Goal: Task Accomplishment & Management: Use online tool/utility

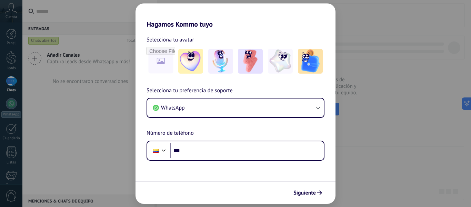
click at [105, 145] on div "Hagamos Kommo tuyo Selecciona tu avatar Selecciona tu preferencia de soporte Wh…" at bounding box center [235, 103] width 471 height 207
click at [302, 198] on button "Siguiente" at bounding box center [308, 193] width 35 height 12
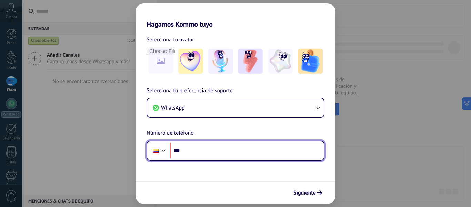
click at [197, 155] on input "***" at bounding box center [247, 151] width 154 height 16
type input "**********"
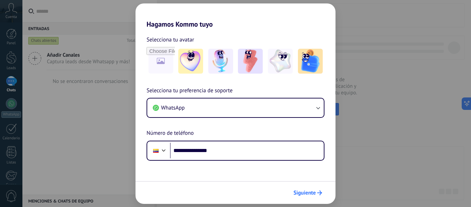
click at [295, 191] on span "Siguiente" at bounding box center [305, 192] width 22 height 5
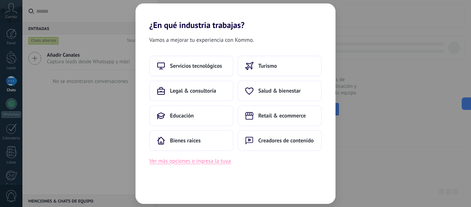
click at [171, 163] on button "Ver más opciones o ingresa la tuya" at bounding box center [189, 160] width 81 height 9
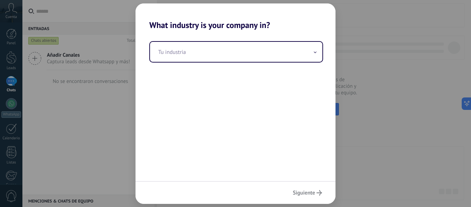
drag, startPoint x: 310, startPoint y: 194, endPoint x: 297, endPoint y: 104, distance: 91.8
click at [297, 104] on div "What industry is your company in? Tu industria Siguiente" at bounding box center [236, 103] width 200 height 200
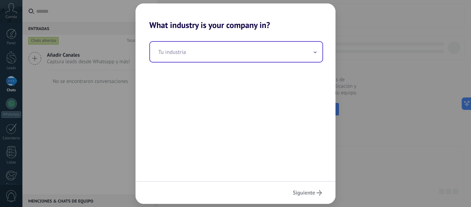
click at [301, 53] on input "text" at bounding box center [236, 52] width 173 height 20
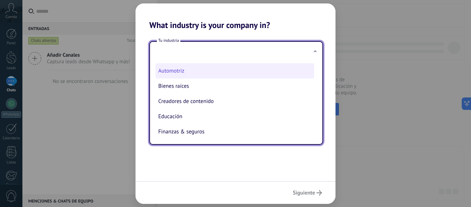
click at [203, 73] on li "Automotriz" at bounding box center [235, 70] width 159 height 15
type input "**********"
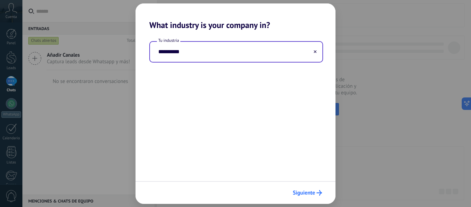
click at [308, 191] on span "Siguiente" at bounding box center [304, 192] width 22 height 5
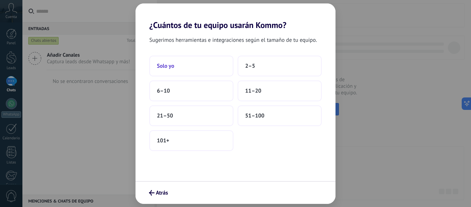
click at [183, 61] on button "Solo yo" at bounding box center [191, 66] width 84 height 21
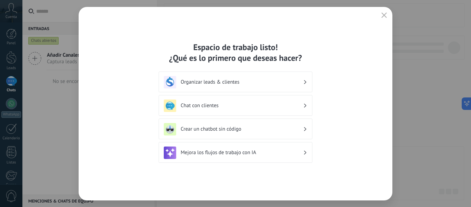
click at [392, 16] on div "Espacio de trabajo listo! ¿Qué es lo primero que deseas hacer? Organizar leads …" at bounding box center [236, 103] width 314 height 193
click at [385, 15] on use "button" at bounding box center [384, 14] width 5 height 5
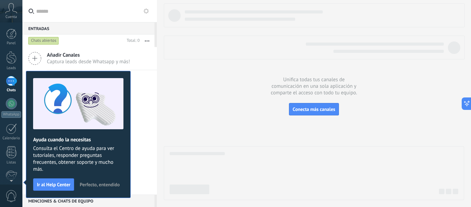
click at [97, 185] on span "Perfecto, entendido" at bounding box center [100, 184] width 40 height 5
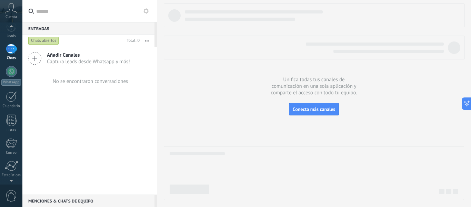
scroll to position [80, 0]
click at [10, 143] on div at bounding box center [12, 141] width 12 height 12
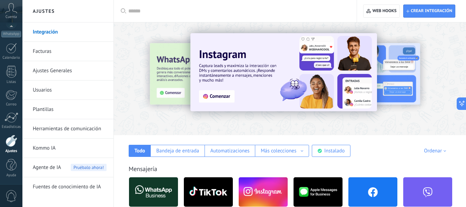
click at [66, 92] on link "Usuarios" at bounding box center [70, 89] width 74 height 19
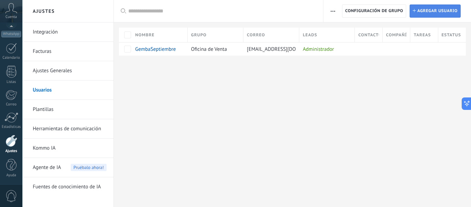
click at [424, 7] on span "Agregar usuario" at bounding box center [438, 11] width 40 height 12
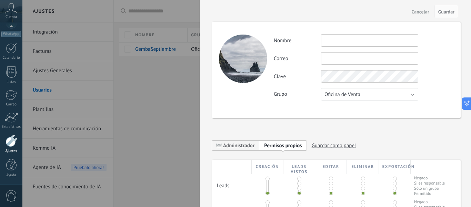
click at [340, 44] on input "text" at bounding box center [369, 40] width 97 height 12
type input "*********"
click at [342, 54] on input "text" at bounding box center [369, 58] width 97 height 12
paste input "**********"
type input "**********"
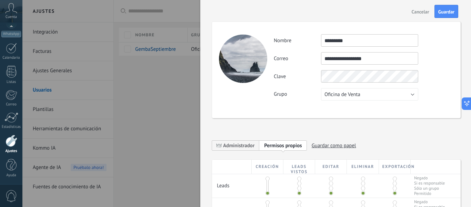
click at [381, 121] on div "**********" at bounding box center [336, 196] width 249 height 377
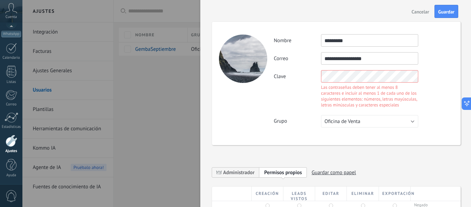
click at [384, 94] on div "Las contraseñas deben tener al menos 8 caracteres e incluir al menos 1 de cada …" at bounding box center [369, 95] width 97 height 23
click at [360, 102] on div "Las contraseñas deben tener al menos 8 caracteres e incluir al menos 1 de cada …" at bounding box center [369, 95] width 97 height 23
click at [256, 90] on div "**********" at bounding box center [336, 83] width 249 height 123
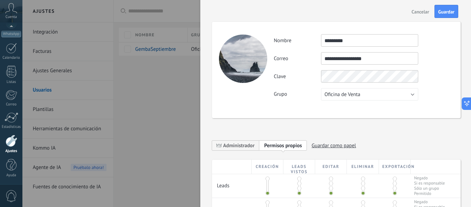
click at [393, 97] on div "**********" at bounding box center [364, 67] width 180 height 66
click at [414, 95] on button "Oficina de Venta" at bounding box center [369, 94] width 97 height 12
click at [424, 81] on div "Clave" at bounding box center [364, 76] width 180 height 12
click at [445, 14] on span "Guardar" at bounding box center [447, 11] width 16 height 5
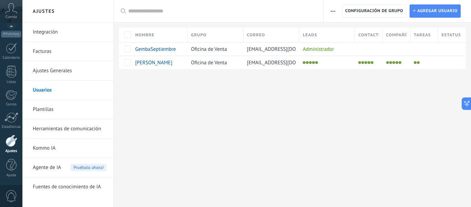
click at [312, 96] on div "Ajustes Integración Facturas Ajustes Generales Usuarios Plantillas Herramientas…" at bounding box center [246, 103] width 449 height 207
click at [416, 64] on li at bounding box center [415, 62] width 3 height 3
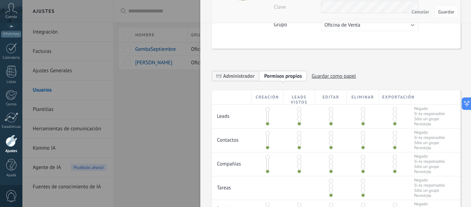
scroll to position [82, 0]
click at [299, 116] on div at bounding box center [300, 115] width 2 height 17
click at [300, 113] on span at bounding box center [300, 113] width 4 height 4
click at [360, 111] on div at bounding box center [363, 112] width 32 height 16
click at [362, 110] on span at bounding box center [363, 109] width 4 height 4
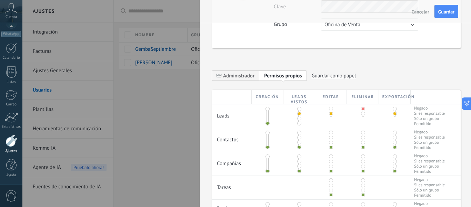
click at [395, 110] on span at bounding box center [395, 109] width 4 height 4
click at [299, 138] on span at bounding box center [300, 137] width 4 height 4
click at [362, 134] on span at bounding box center [363, 132] width 4 height 4
click at [393, 133] on span at bounding box center [395, 132] width 4 height 4
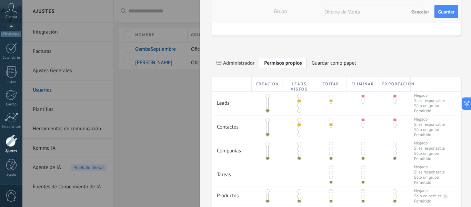
scroll to position [96, 0]
click at [268, 145] on span at bounding box center [268, 143] width 4 height 4
click at [299, 148] on span at bounding box center [300, 148] width 4 height 4
click at [393, 145] on span at bounding box center [395, 143] width 4 height 4
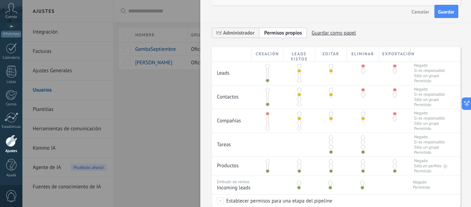
scroll to position [126, 0]
click at [331, 143] on span at bounding box center [331, 142] width 4 height 4
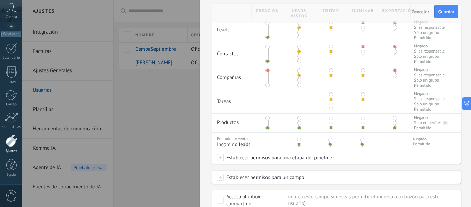
scroll to position [169, 0]
click at [266, 118] on span at bounding box center [268, 117] width 4 height 4
click at [298, 117] on span at bounding box center [300, 117] width 4 height 4
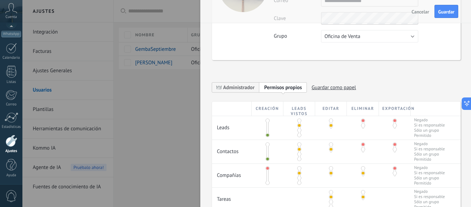
scroll to position [70, 0]
click at [322, 87] on span "Guardar como papel" at bounding box center [334, 87] width 45 height 11
click at [295, 90] on input at bounding box center [284, 88] width 41 height 6
type input "******"
click at [321, 87] on icon at bounding box center [319, 88] width 6 height 4
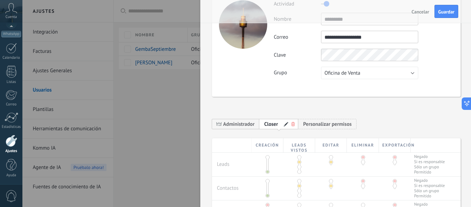
scroll to position [29, 0]
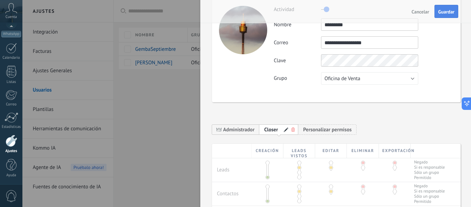
click at [447, 9] on button "Guardar" at bounding box center [447, 11] width 24 height 13
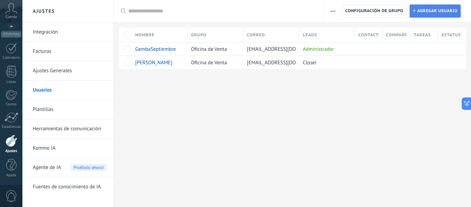
click at [429, 13] on span "Agregar usuario" at bounding box center [438, 11] width 40 height 12
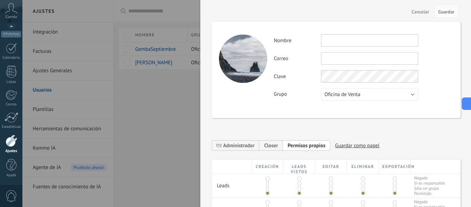
click at [331, 64] on input "text" at bounding box center [369, 58] width 97 height 12
paste input "**********"
type input "**********"
click at [286, 73] on label "Clave" at bounding box center [297, 76] width 47 height 7
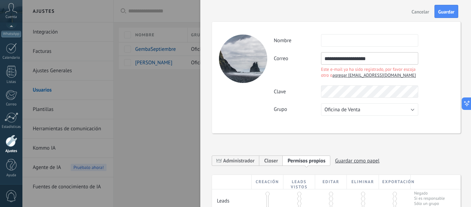
click at [349, 75] on span "agregar [EMAIL_ADDRESS][DOMAIN_NAME]" at bounding box center [375, 75] width 84 height 6
type input "****"
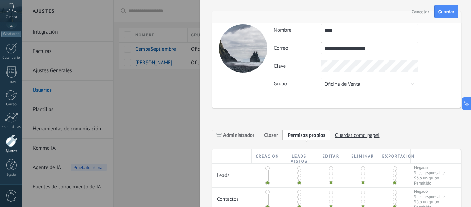
scroll to position [10, 0]
click at [270, 136] on span "Closer" at bounding box center [271, 135] width 14 height 7
click at [447, 12] on span "Guardar" at bounding box center [447, 11] width 16 height 5
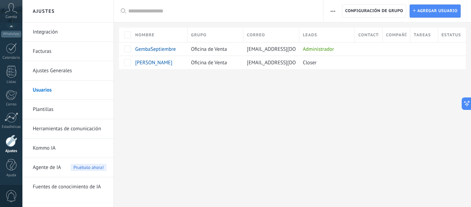
scroll to position [0, 0]
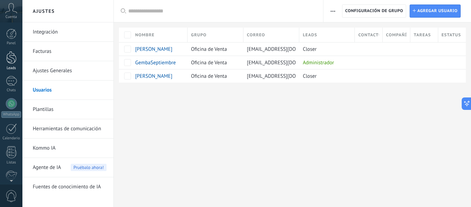
click at [9, 57] on div at bounding box center [11, 57] width 10 height 13
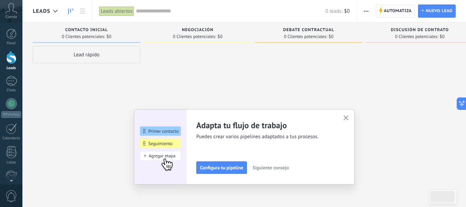
click at [396, 11] on span "Automatiza" at bounding box center [398, 11] width 28 height 12
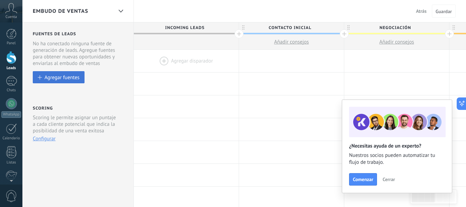
click at [70, 80] on div "Agregar fuentes" at bounding box center [62, 77] width 35 height 6
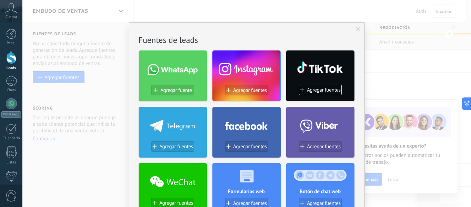
click at [353, 29] on span at bounding box center [358, 29] width 11 height 12
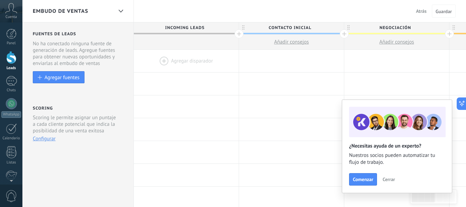
click at [160, 66] on div at bounding box center [186, 61] width 105 height 22
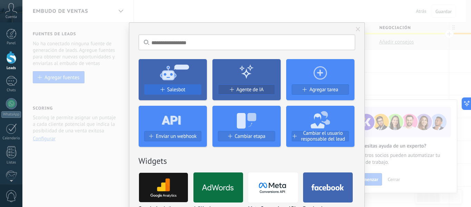
click at [178, 89] on span "Salesbot" at bounding box center [176, 90] width 18 height 6
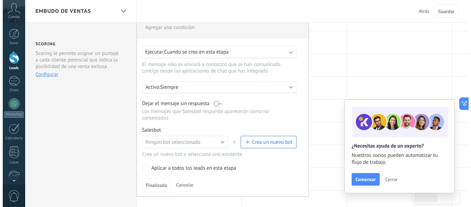
scroll to position [66, 0]
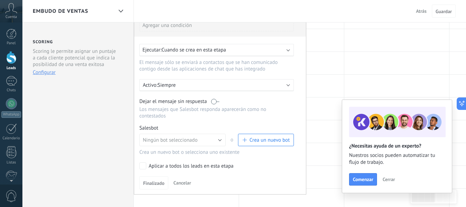
click at [253, 146] on div "Ningún bot seleccionado Ningún bot seleccionado o Crea un nuevo bot" at bounding box center [216, 142] width 155 height 16
click at [257, 138] on span "Crea un nuevo bot" at bounding box center [270, 140] width 40 height 7
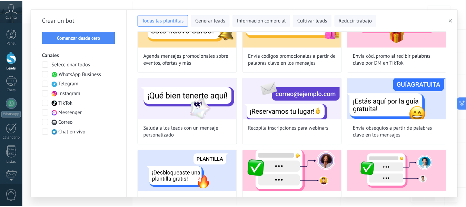
scroll to position [511, 0]
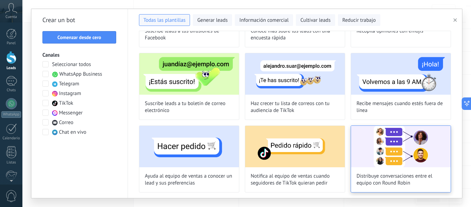
click at [390, 155] on img at bounding box center [401, 146] width 100 height 41
type input "**********"
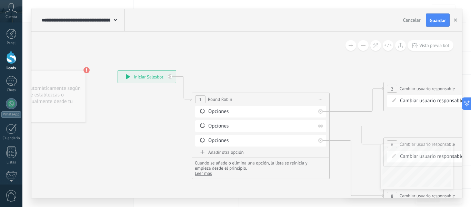
drag, startPoint x: 216, startPoint y: 116, endPoint x: 124, endPoint y: 103, distance: 93.4
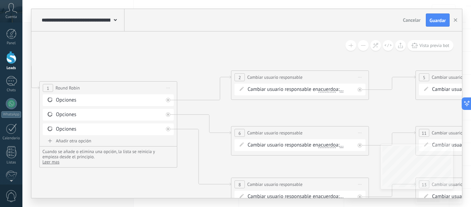
drag, startPoint x: 243, startPoint y: 87, endPoint x: 124, endPoint y: 75, distance: 119.7
click at [124, 75] on icon at bounding box center [335, 136] width 1085 height 500
click at [344, 87] on span "..." at bounding box center [342, 90] width 4 height 6
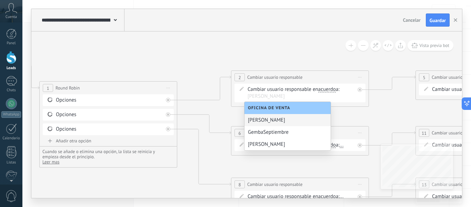
click at [260, 122] on div "[PERSON_NAME]" at bounding box center [288, 120] width 86 height 12
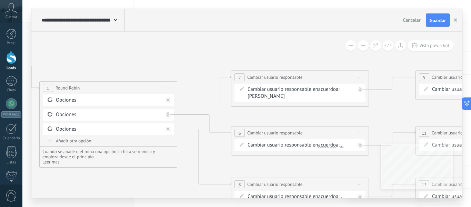
click at [260, 122] on icon at bounding box center [335, 136] width 1085 height 500
click at [344, 145] on span "..." at bounding box center [342, 145] width 4 height 6
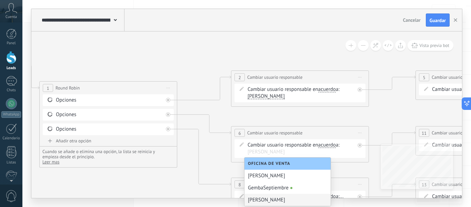
click at [264, 198] on div "[PERSON_NAME]" at bounding box center [288, 200] width 86 height 12
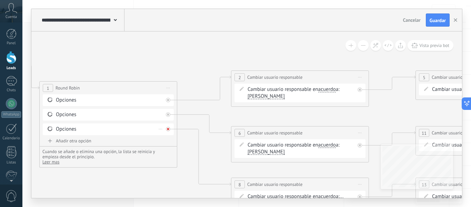
click at [169, 101] on icon at bounding box center [168, 100] width 2 height 2
click at [160, 129] on icon at bounding box center [160, 129] width 3 height 1
click at [166, 139] on div "Borrar" at bounding box center [171, 139] width 31 height 12
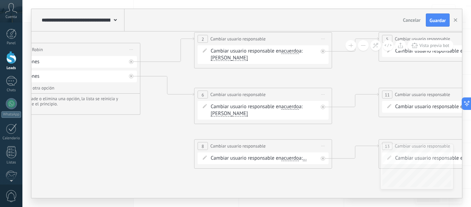
drag, startPoint x: 192, startPoint y: 182, endPoint x: 153, endPoint y: 143, distance: 54.7
click at [153, 143] on icon at bounding box center [298, 98] width 1085 height 500
click at [317, 143] on span "Iniciar vista previa aquí Cambiar nombre Duplicar [GEOGRAPHIC_DATA]" at bounding box center [321, 145] width 11 height 10
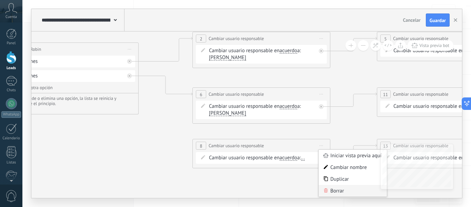
click at [334, 191] on div "Borrar" at bounding box center [353, 191] width 68 height 12
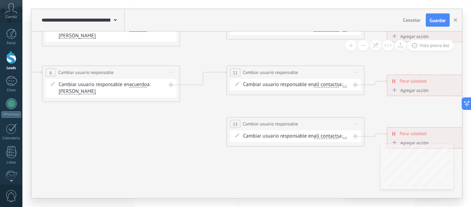
drag, startPoint x: 349, startPoint y: 168, endPoint x: 198, endPoint y: 146, distance: 152.0
click at [198, 146] on icon at bounding box center [145, 76] width 1085 height 500
click at [278, 125] on span "Cambiar usuario responsable" at bounding box center [270, 123] width 55 height 7
click at [356, 124] on icon at bounding box center [355, 124] width 3 height 1
click at [369, 169] on div "Borrar" at bounding box center [387, 169] width 68 height 12
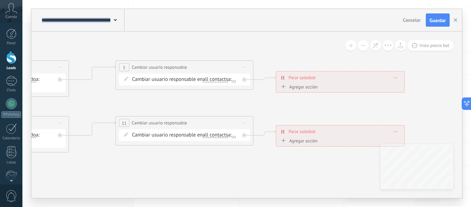
drag, startPoint x: 305, startPoint y: 173, endPoint x: 195, endPoint y: 223, distance: 121.4
click at [195, 140] on html ".abccls-1,.abccls-2{fill-rule:evenodd}.abccls-2{fill:#fff} .abfcls-1{fill:none}…" at bounding box center [235, 37] width 471 height 207
click at [248, 68] on span "Iniciar vista previa aquí Cambiar nombre Duplicar [GEOGRAPHIC_DATA]" at bounding box center [245, 67] width 11 height 10
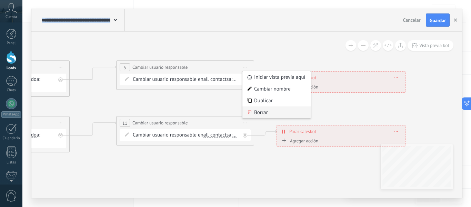
click at [260, 113] on div "Borrar" at bounding box center [277, 112] width 68 height 12
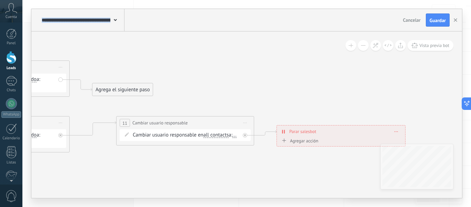
click at [247, 124] on span "Iniciar vista previa aquí Cambiar nombre Duplicar [GEOGRAPHIC_DATA]" at bounding box center [245, 123] width 11 height 10
click at [259, 165] on div "Borrar" at bounding box center [277, 168] width 68 height 12
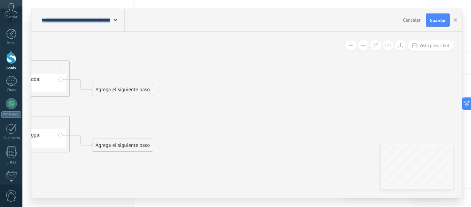
click at [116, 88] on div "Agrega el siguiente paso" at bounding box center [122, 89] width 60 height 11
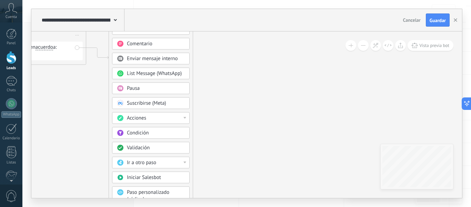
drag, startPoint x: 231, startPoint y: 144, endPoint x: 259, endPoint y: 45, distance: 102.9
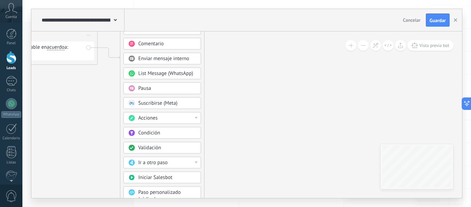
click at [366, 42] on button at bounding box center [363, 45] width 11 height 11
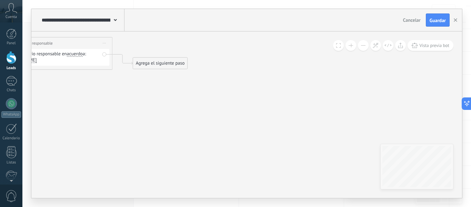
click at [366, 42] on button at bounding box center [363, 45] width 11 height 11
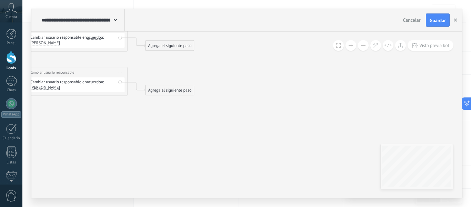
click at [168, 46] on div "Agrega el siguiente paso" at bounding box center [170, 45] width 48 height 9
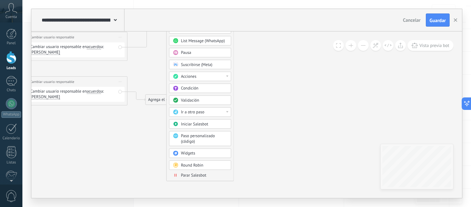
drag, startPoint x: 152, startPoint y: 54, endPoint x: 173, endPoint y: -16, distance: 73.2
click at [173, 0] on html ".abccls-1,.abccls-2{fill-rule:evenodd}.abccls-2{fill:#fff} .abfcls-1{fill:none}…" at bounding box center [235, 37] width 471 height 207
click at [181, 175] on span "Parar Salesbot" at bounding box center [194, 176] width 26 height 5
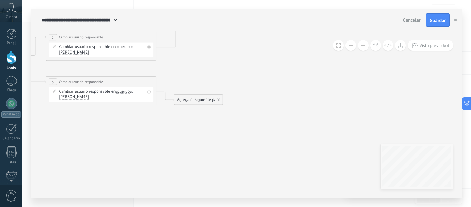
click at [199, 97] on div "Agrega el siguiente paso" at bounding box center [199, 99] width 48 height 9
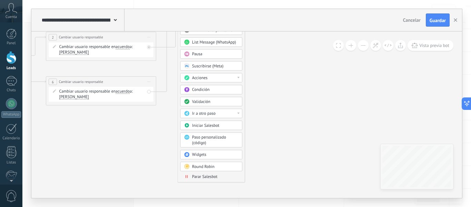
drag, startPoint x: 199, startPoint y: 99, endPoint x: 203, endPoint y: -16, distance: 114.3
click at [203, 0] on html ".abccls-1,.abccls-2{fill-rule:evenodd}.abccls-2{fill:#fff} .abfcls-1{fill:none}…" at bounding box center [235, 37] width 471 height 207
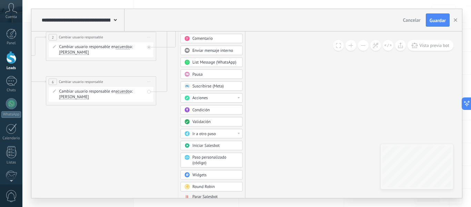
click at [206, 196] on span "Parar Salesbot" at bounding box center [206, 196] width 26 height 5
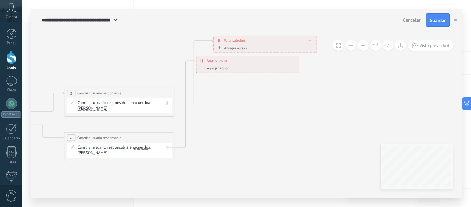
drag, startPoint x: 211, startPoint y: 71, endPoint x: 222, endPoint y: 141, distance: 71.3
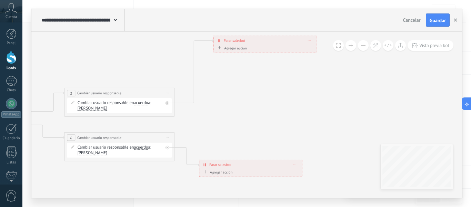
drag, startPoint x: 255, startPoint y: 60, endPoint x: 257, endPoint y: 164, distance: 104.3
click at [257, 164] on div "**********" at bounding box center [250, 165] width 103 height 10
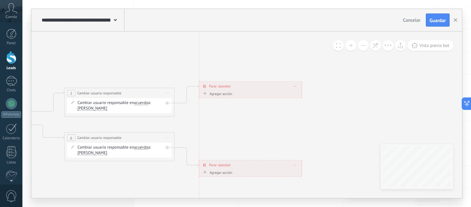
drag, startPoint x: 255, startPoint y: 43, endPoint x: 238, endPoint y: 97, distance: 56.0
click at [238, 91] on div "**********" at bounding box center [250, 86] width 103 height 10
click at [437, 19] on span "Guardar" at bounding box center [438, 20] width 16 height 5
click at [454, 19] on icon "button" at bounding box center [455, 19] width 3 height 3
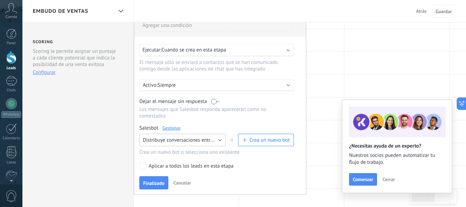
click at [206, 139] on span "Distribuye conversaciones entre el equipo con Round Robin" at bounding box center [208, 140] width 131 height 7
click at [202, 156] on li "Distribuye conversaciones entre el equipo con Round Robin" at bounding box center [180, 152] width 90 height 12
click at [151, 182] on span "Finalizado" at bounding box center [153, 183] width 21 height 5
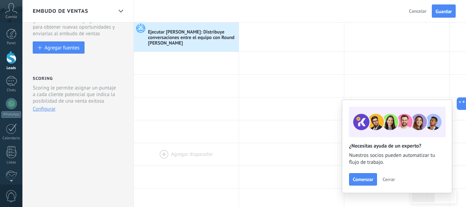
scroll to position [0, 0]
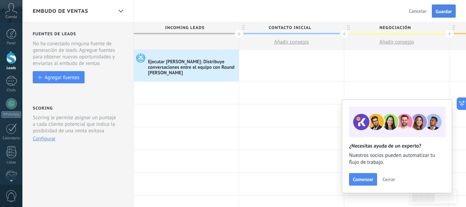
click at [439, 7] on button "Guardar" at bounding box center [444, 10] width 24 height 13
